Goal: Task Accomplishment & Management: Use online tool/utility

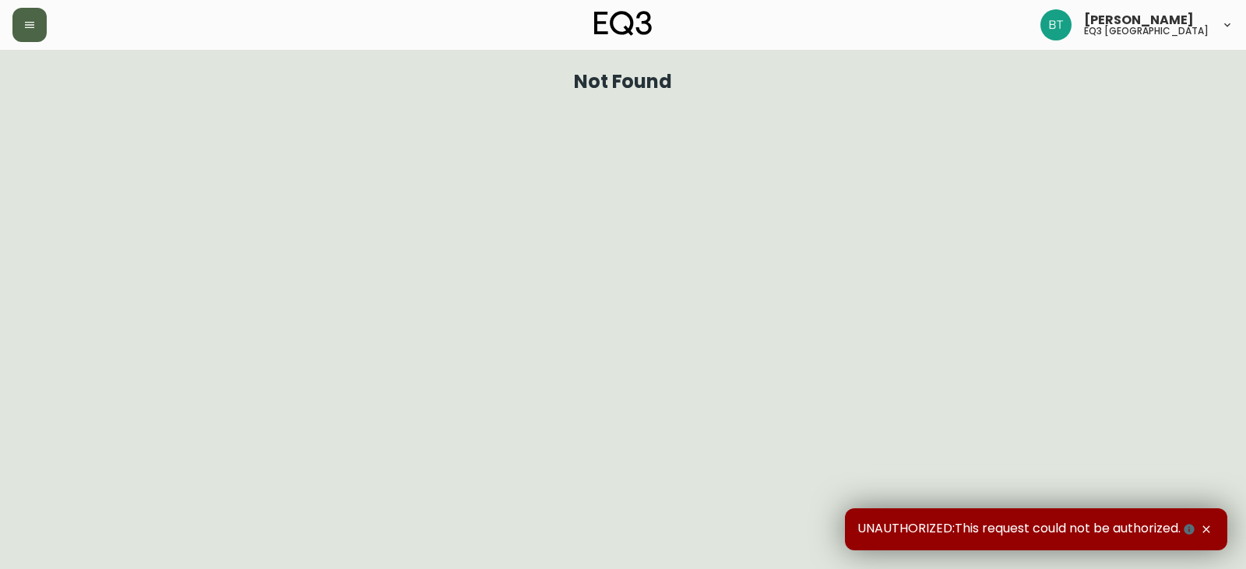
click at [44, 19] on button "button" at bounding box center [29, 25] width 34 height 34
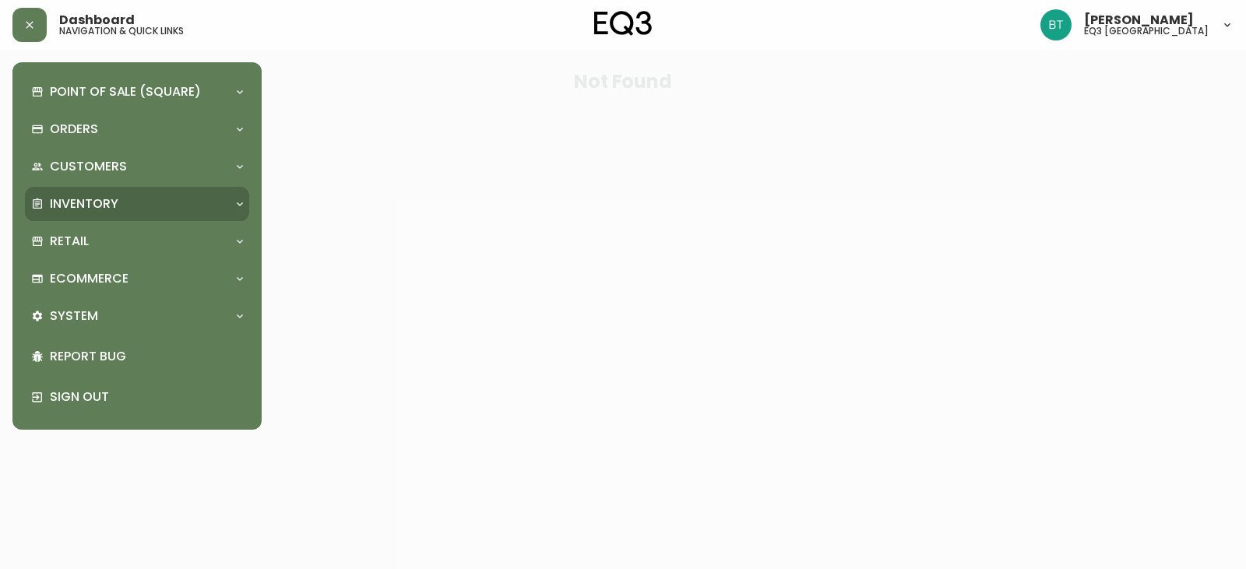
click at [76, 210] on p "Inventory" at bounding box center [84, 204] width 69 height 17
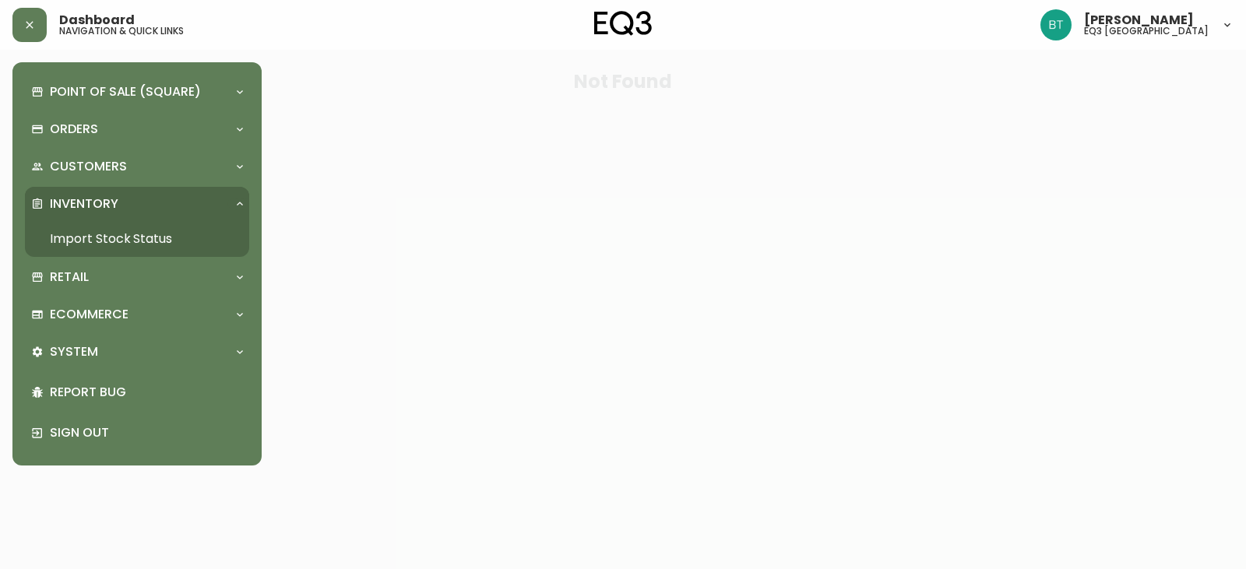
click at [98, 240] on link "Import Stock Status" at bounding box center [137, 239] width 224 height 36
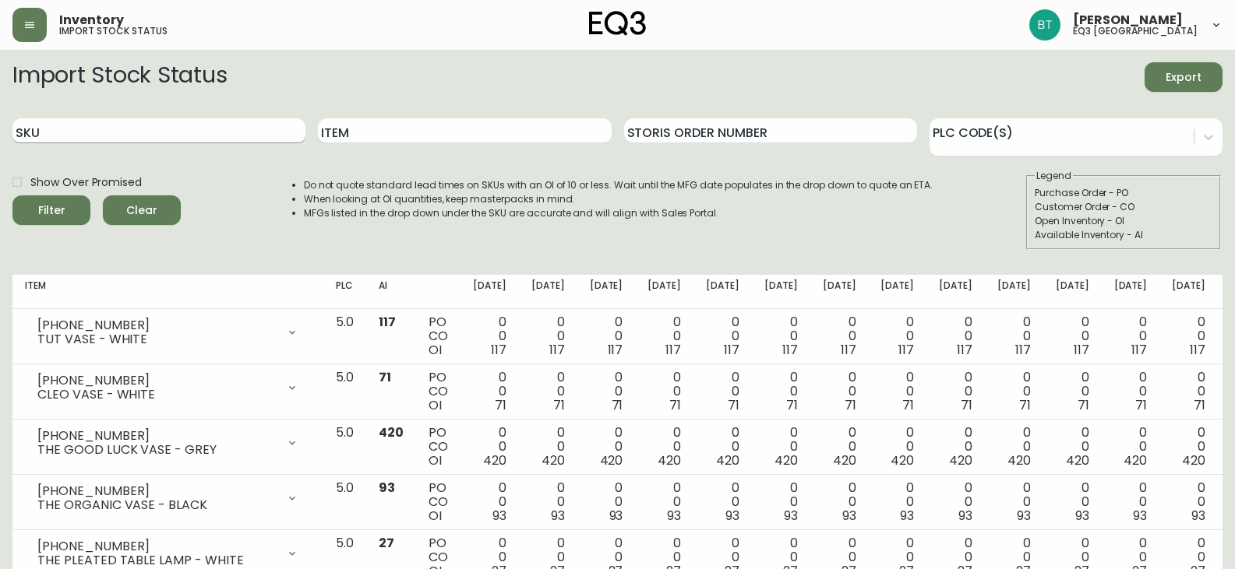
click at [117, 133] on input "SKU" at bounding box center [158, 130] width 293 height 25
drag, startPoint x: 387, startPoint y: 134, endPoint x: 388, endPoint y: 125, distance: 8.6
click at [388, 125] on input "Item" at bounding box center [464, 130] width 293 height 25
type input "HALLIE"
click at [44, 206] on icon "submit" at bounding box center [46, 209] width 20 height 20
